Goal: Transaction & Acquisition: Obtain resource

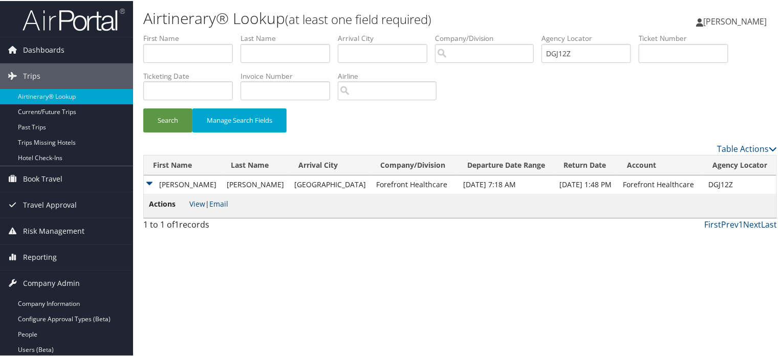
drag, startPoint x: 0, startPoint y: 0, endPoint x: 770, endPoint y: 234, distance: 804.5
click at [770, 234] on div "1 to 1 of 1 records First Prev 1 Next Last" at bounding box center [460, 226] width 649 height 17
drag, startPoint x: 604, startPoint y: 54, endPoint x: 478, endPoint y: 36, distance: 127.2
click at [478, 32] on ul "First Name Last Name Departure City Arrival City Company/Division Airport/City …" at bounding box center [460, 32] width 634 height 0
paste input "EKMUBF"
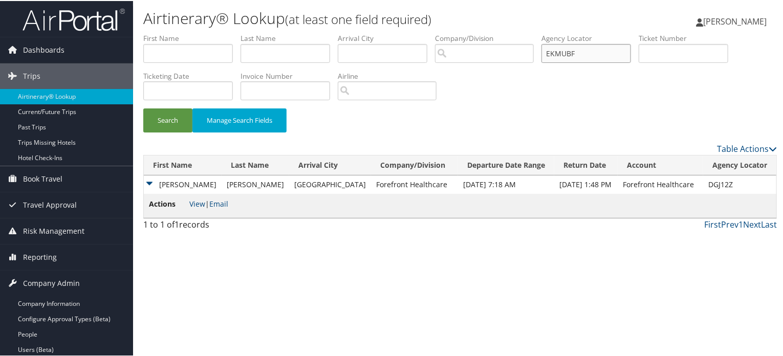
type input "EKMUBF"
click at [142, 118] on div "Search Manage Search Fields" at bounding box center [460, 124] width 649 height 34
click at [158, 119] on button "Search" at bounding box center [167, 119] width 49 height 24
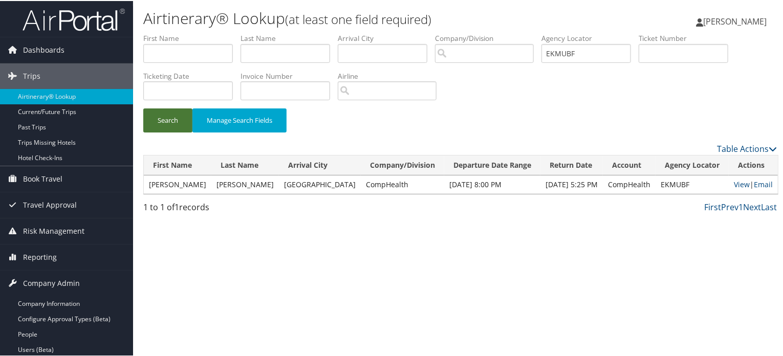
click at [166, 112] on button "Search" at bounding box center [167, 119] width 49 height 24
click at [734, 184] on link "View" at bounding box center [742, 184] width 16 height 10
click at [156, 180] on td "Henry" at bounding box center [178, 184] width 68 height 18
copy td "Henry"
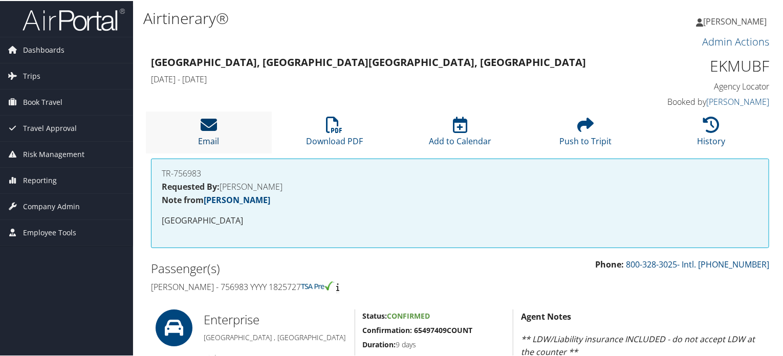
click at [205, 122] on icon at bounding box center [209, 124] width 16 height 16
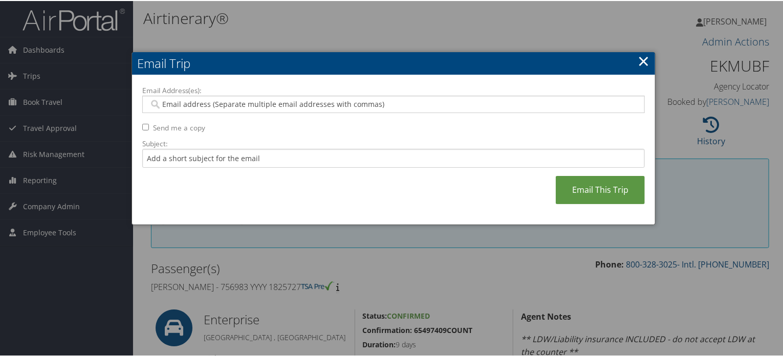
click at [201, 105] on input "Email Address(es):" at bounding box center [393, 103] width 489 height 10
paste input "[EMAIL_ADDRESS][DOMAIN_NAME]"
type input "[EMAIL_ADDRESS][DOMAIN_NAME]"
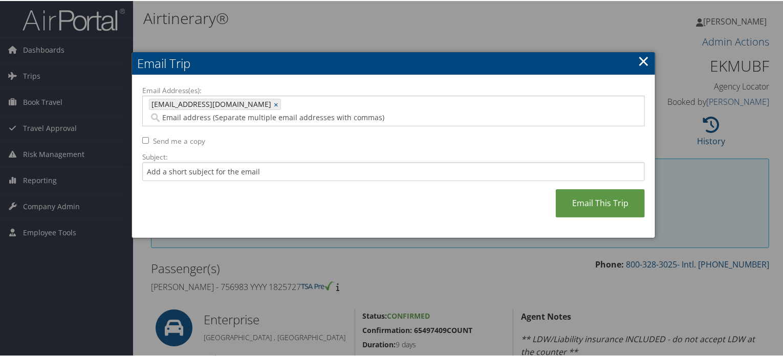
click at [554, 184] on div "Email Address(es): [EMAIL_ADDRESS][DOMAIN_NAME] [PERSON_NAME][EMAIL_ADDRESS][DO…" at bounding box center [393, 155] width 503 height 143
click at [594, 188] on link "Email This Trip" at bounding box center [600, 202] width 89 height 28
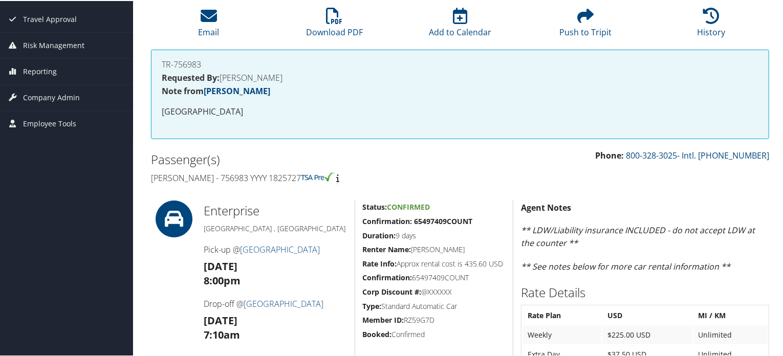
scroll to position [27, 0]
